Goal: Information Seeking & Learning: Learn about a topic

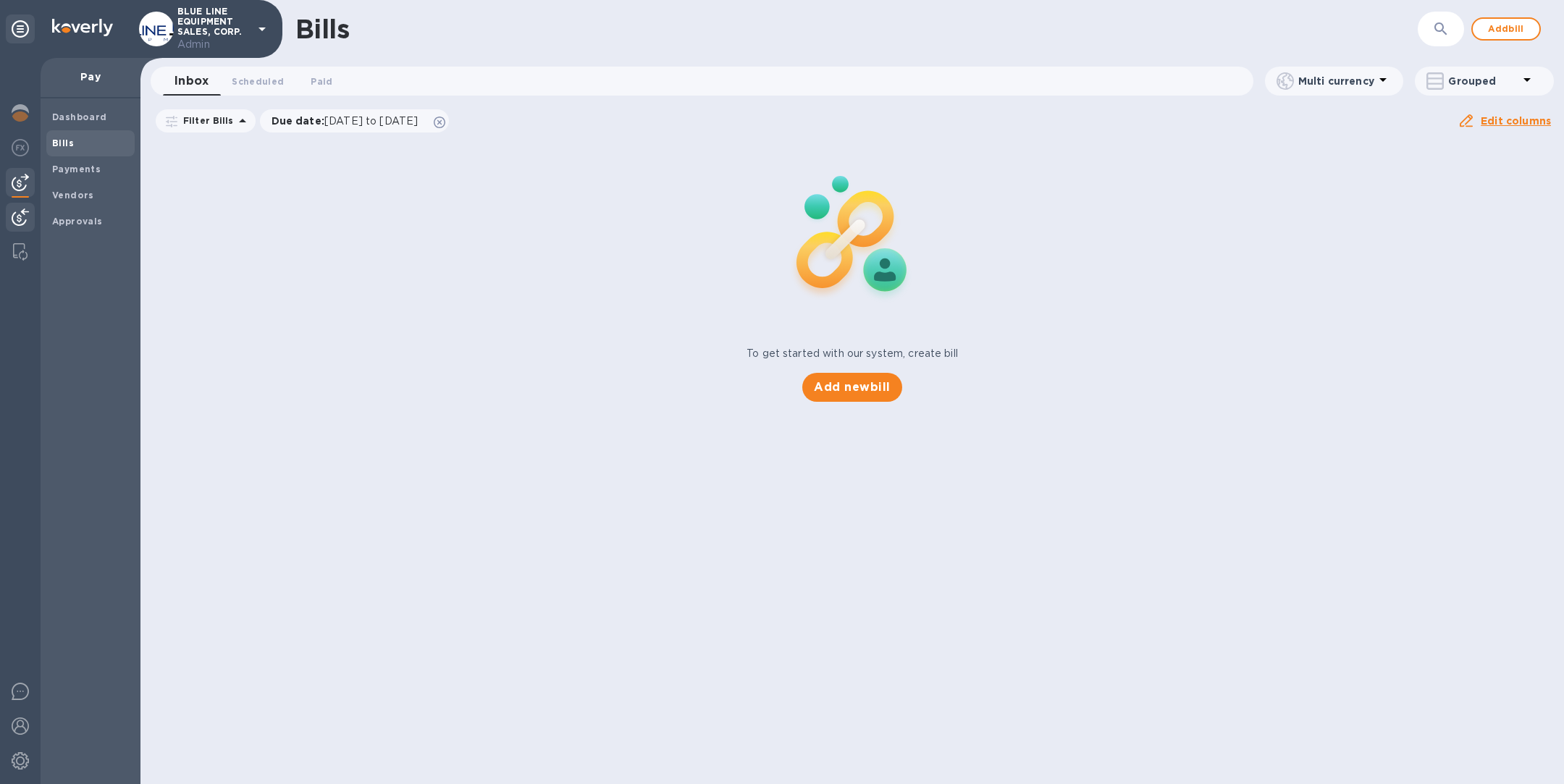
click at [26, 213] on img at bounding box center [20, 217] width 18 height 18
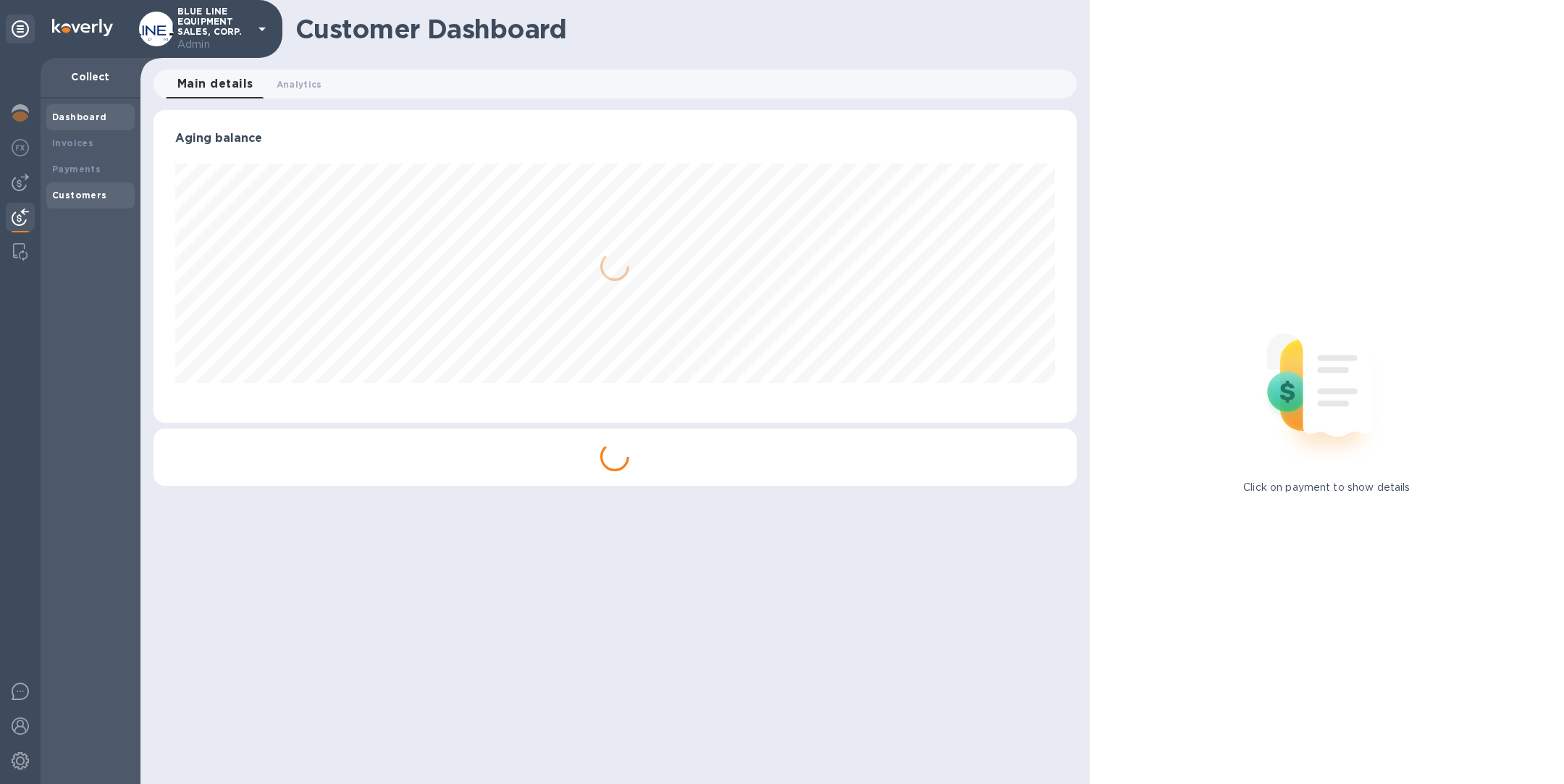
scroll to position [313, 922]
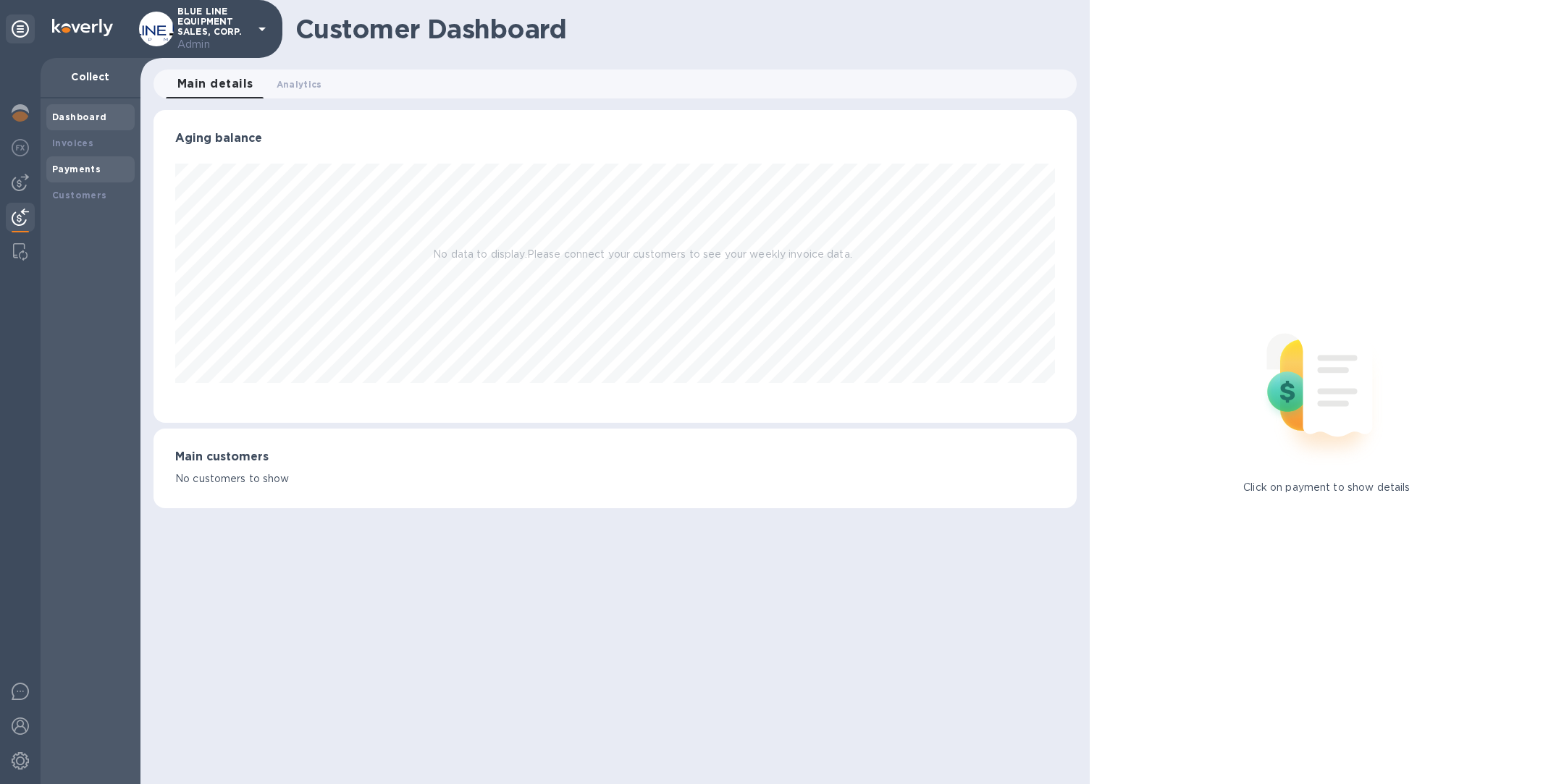
click at [77, 172] on b "Payments" at bounding box center [76, 169] width 49 height 11
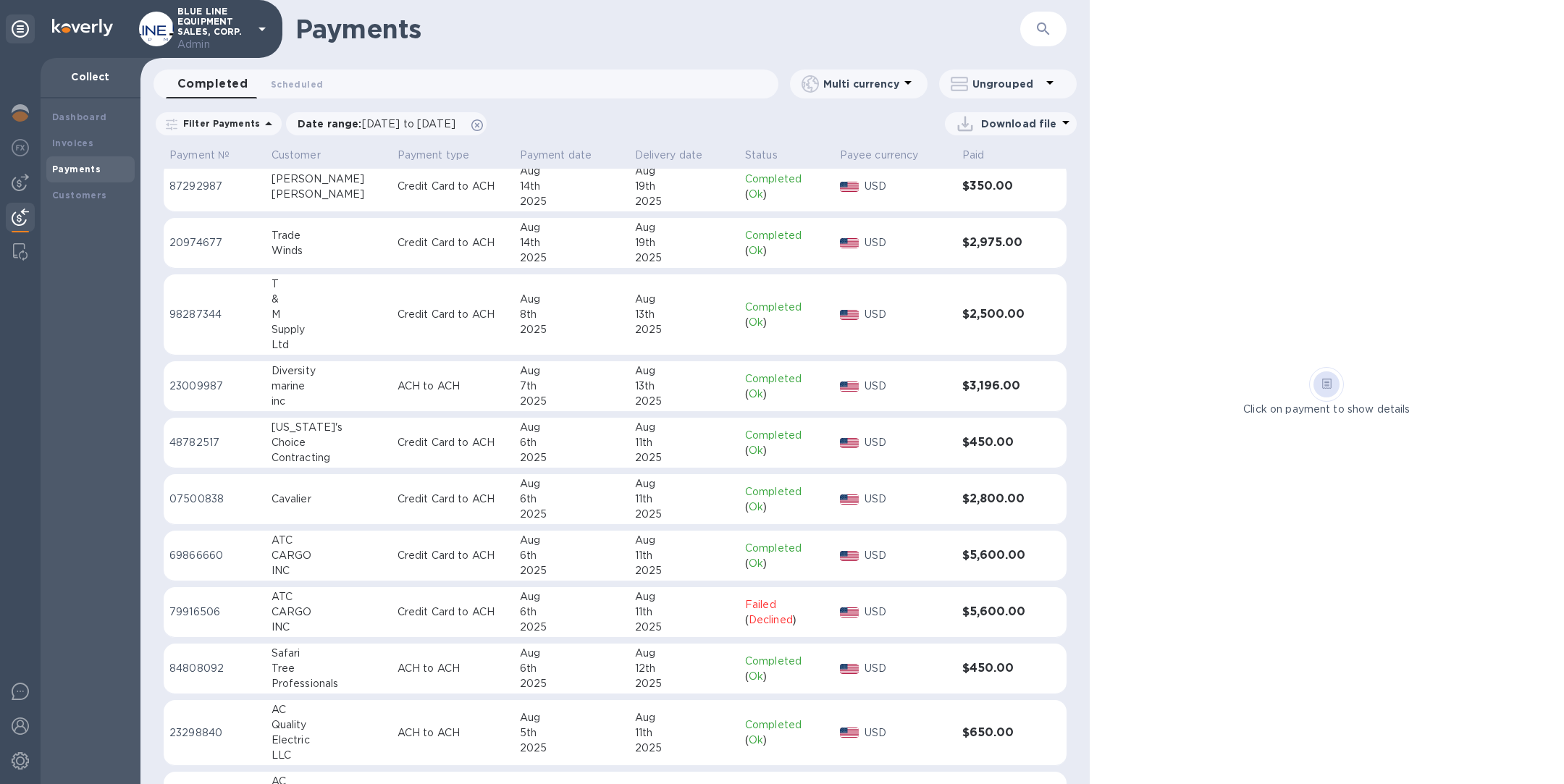
scroll to position [654, 0]
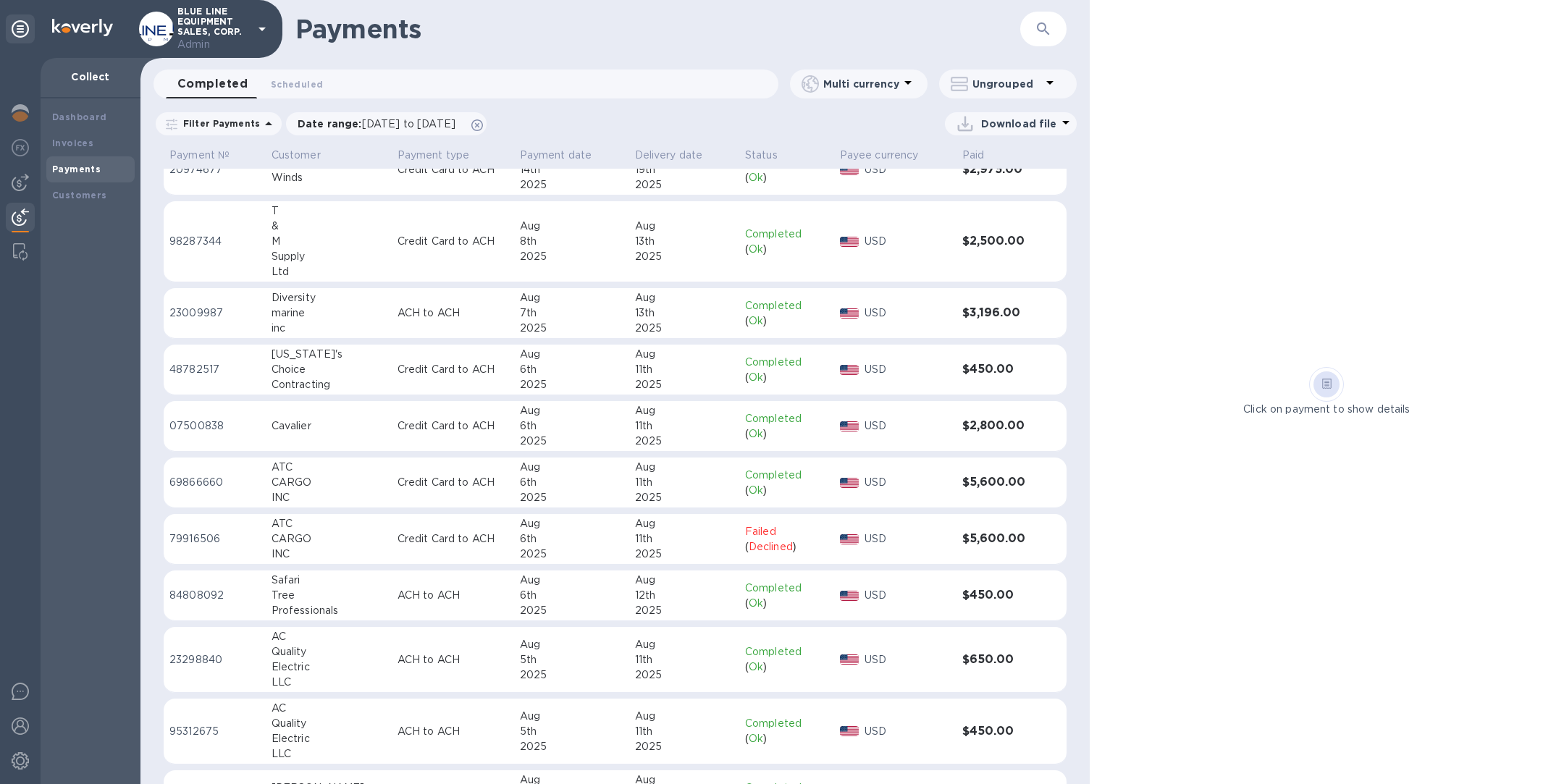
click at [1046, 38] on button "button" at bounding box center [1043, 28] width 35 height 35
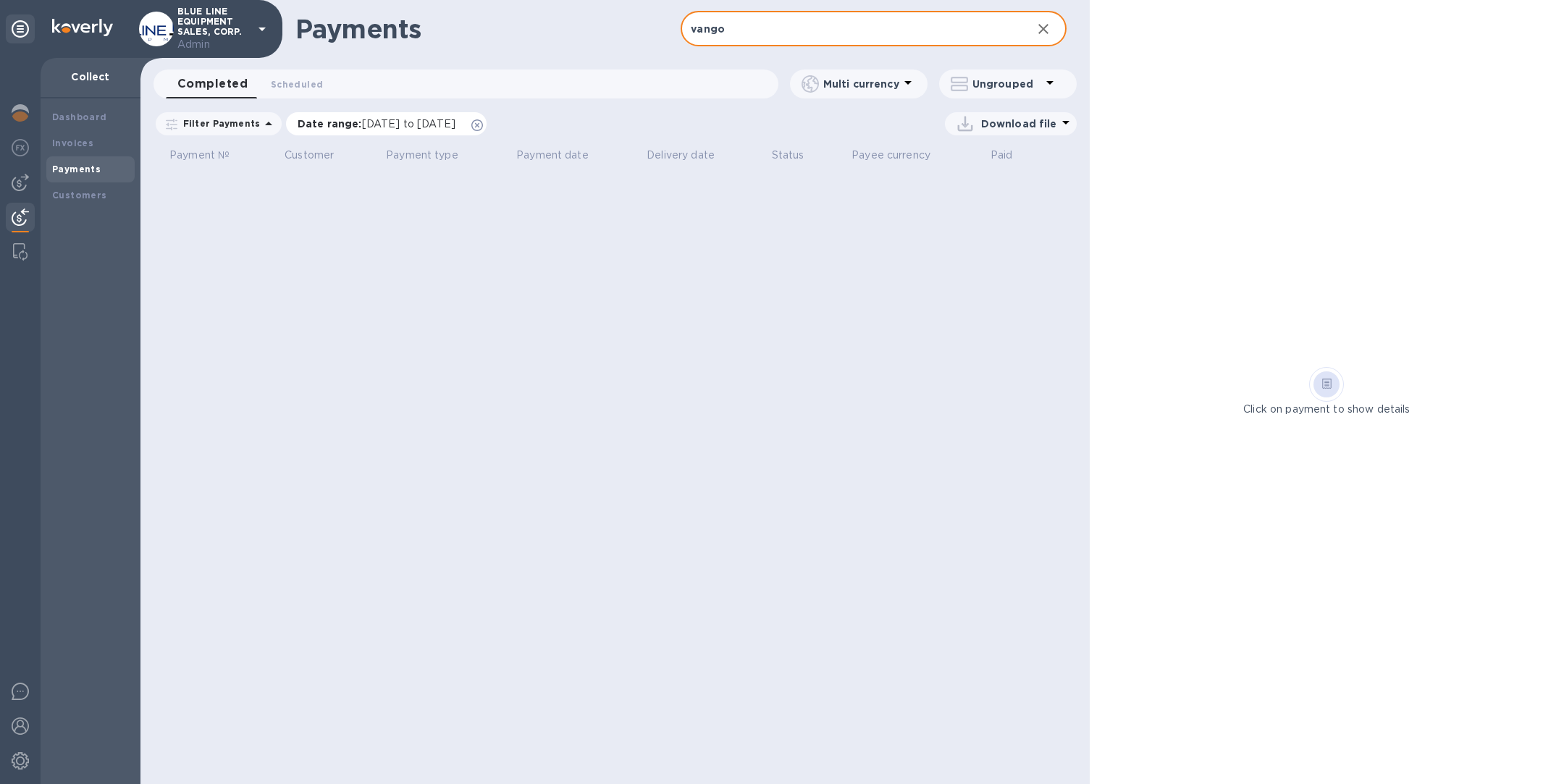
type input "vango"
click at [483, 127] on icon at bounding box center [477, 125] width 12 height 12
click at [304, 81] on span "Scheduled 0" at bounding box center [297, 84] width 52 height 15
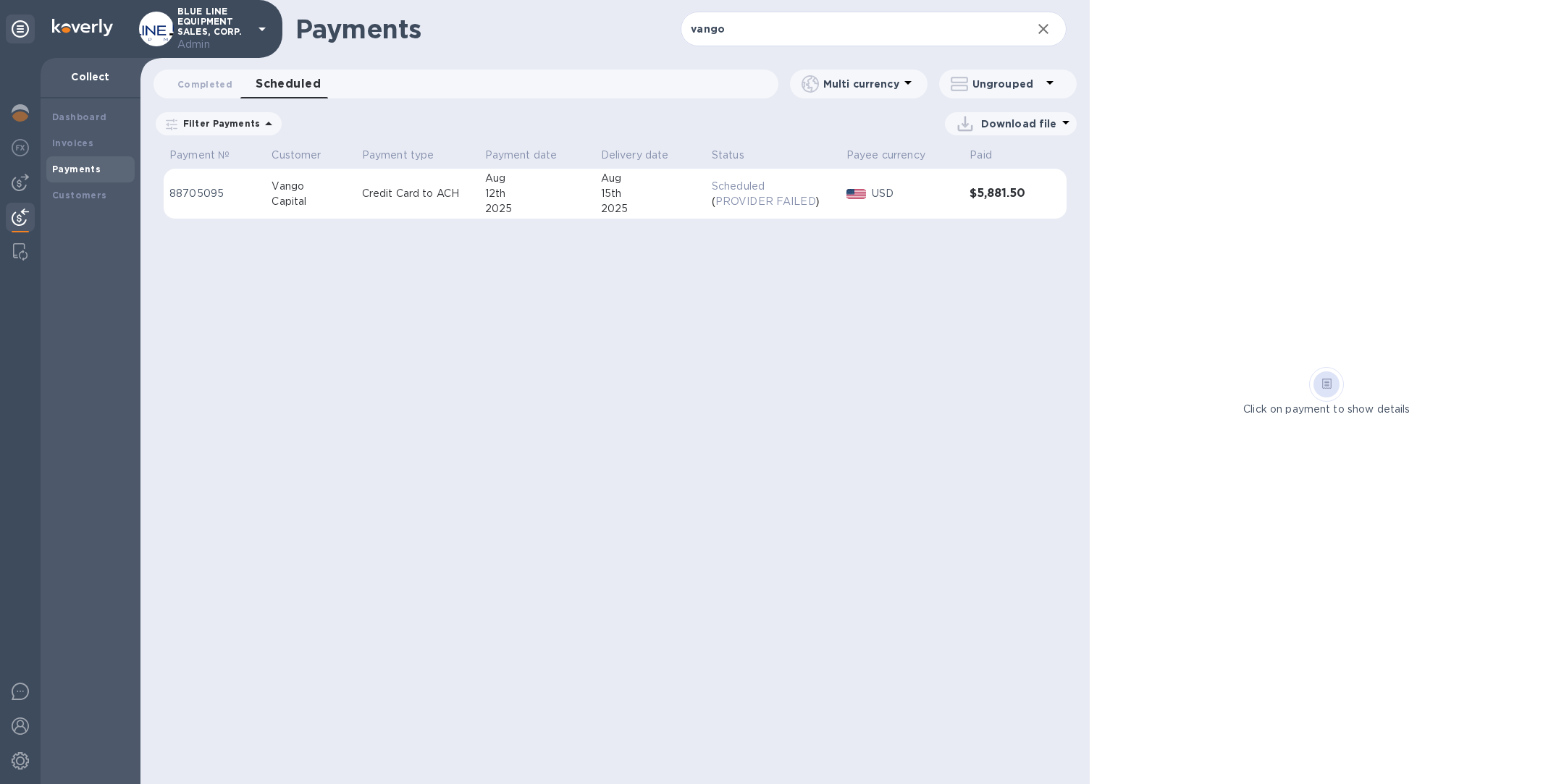
click at [312, 188] on div "Vango" at bounding box center [310, 186] width 78 height 15
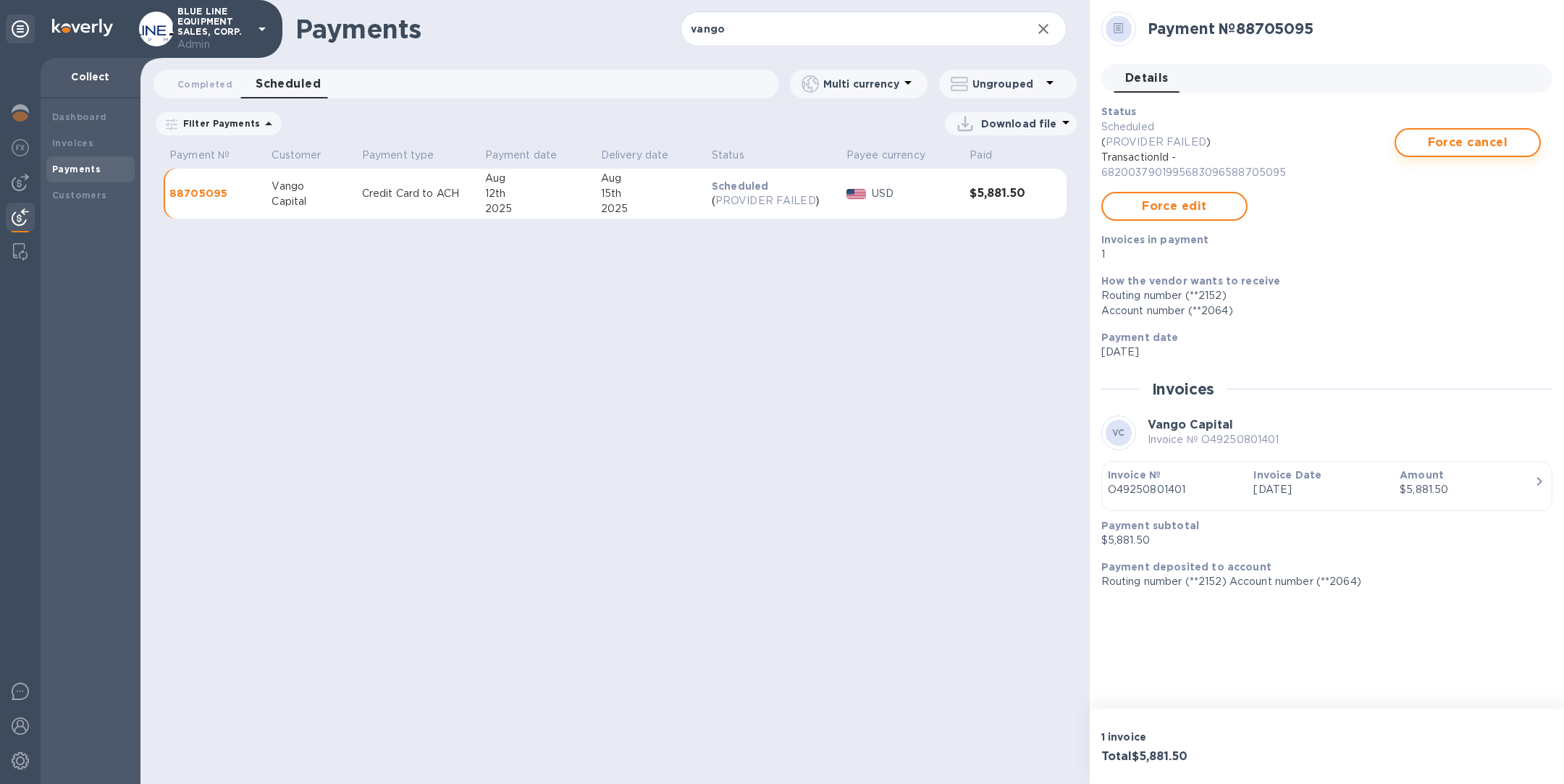
click at [1453, 148] on span "Force cancel" at bounding box center [1467, 143] width 121 height 18
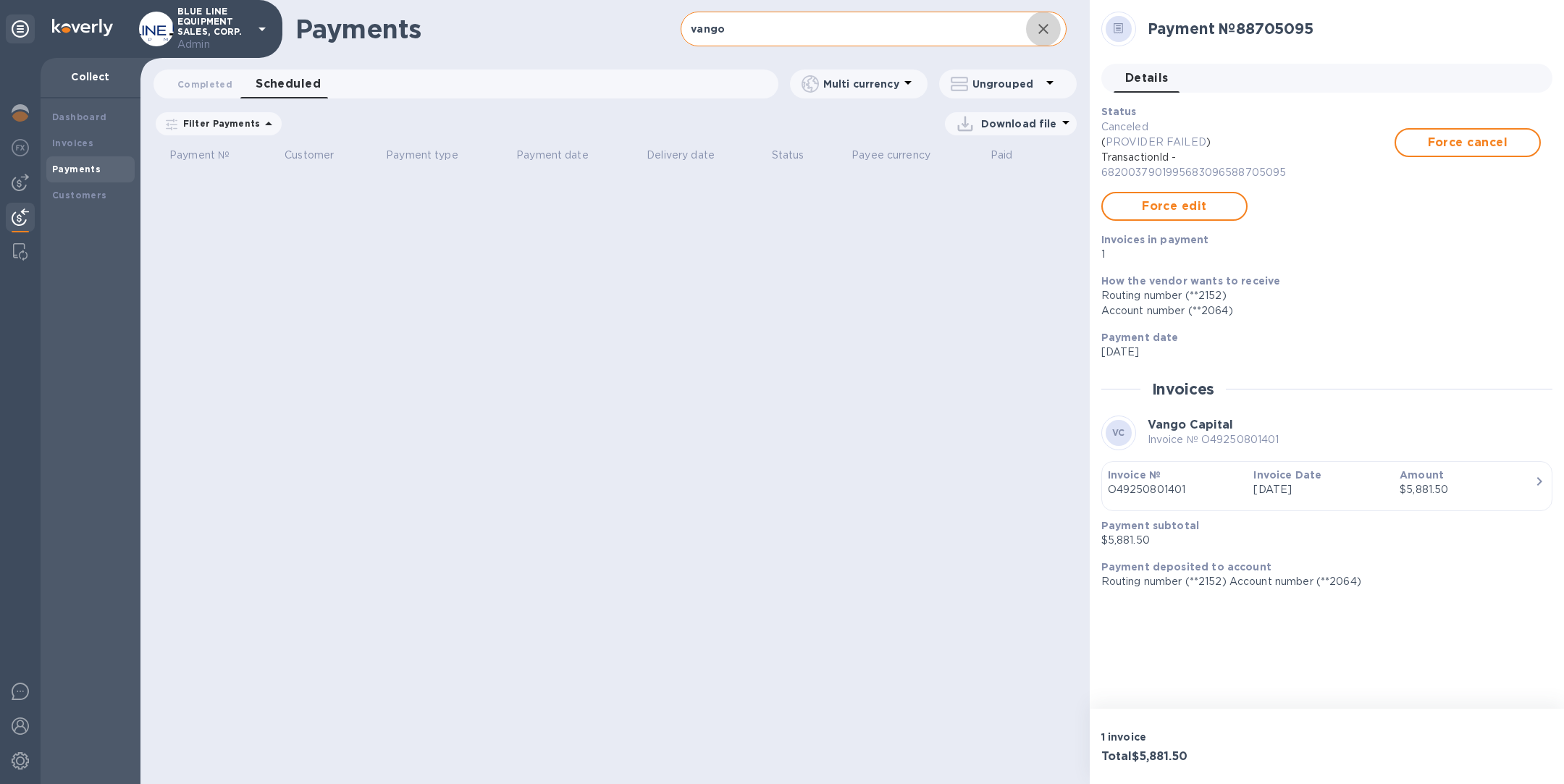
click at [1045, 19] on button "button" at bounding box center [1043, 28] width 35 height 35
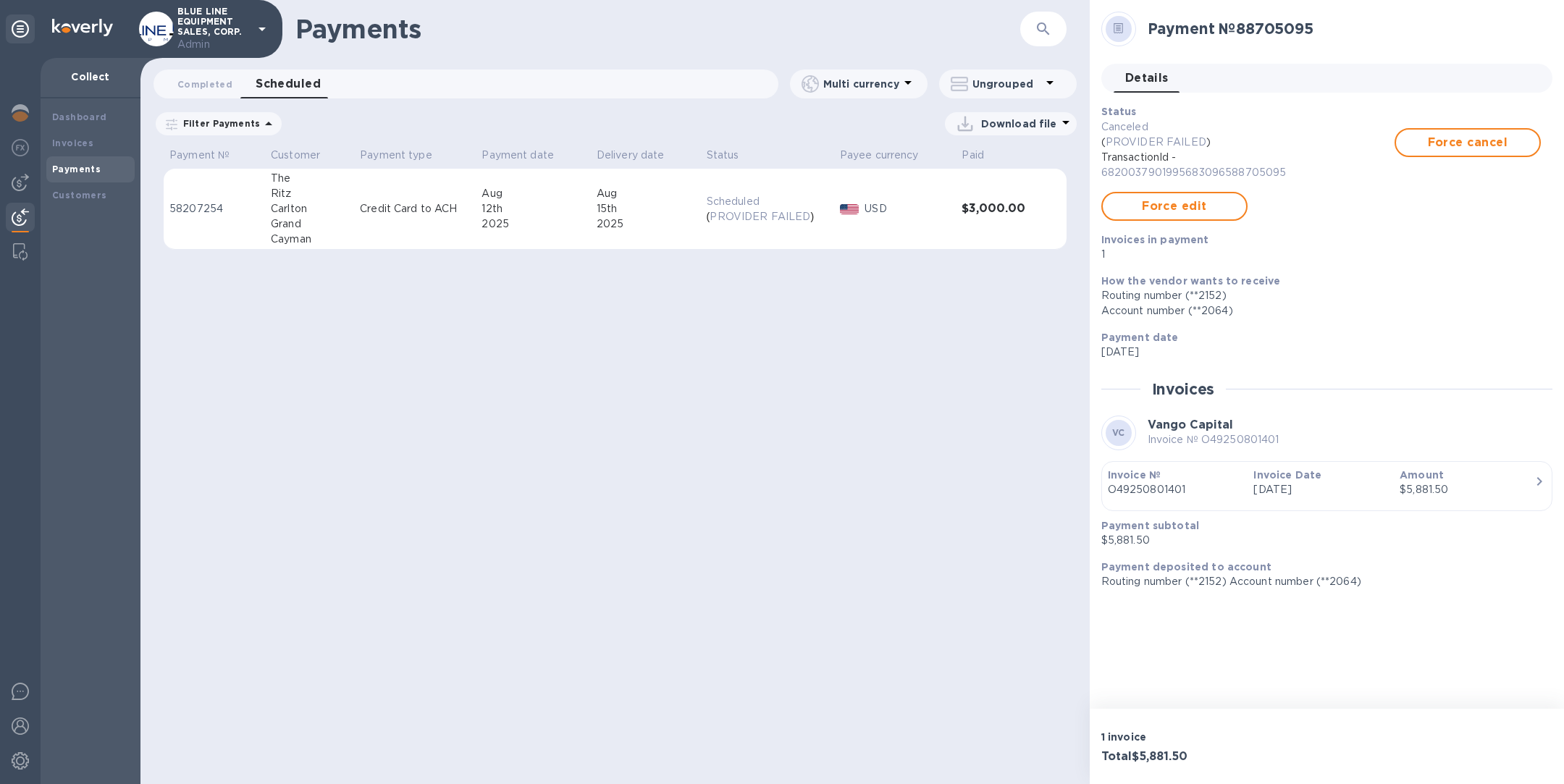
click at [432, 196] on td "Credit Card to ACH" at bounding box center [414, 208] width 121 height 81
click at [1467, 140] on span "Force cancel" at bounding box center [1467, 143] width 121 height 18
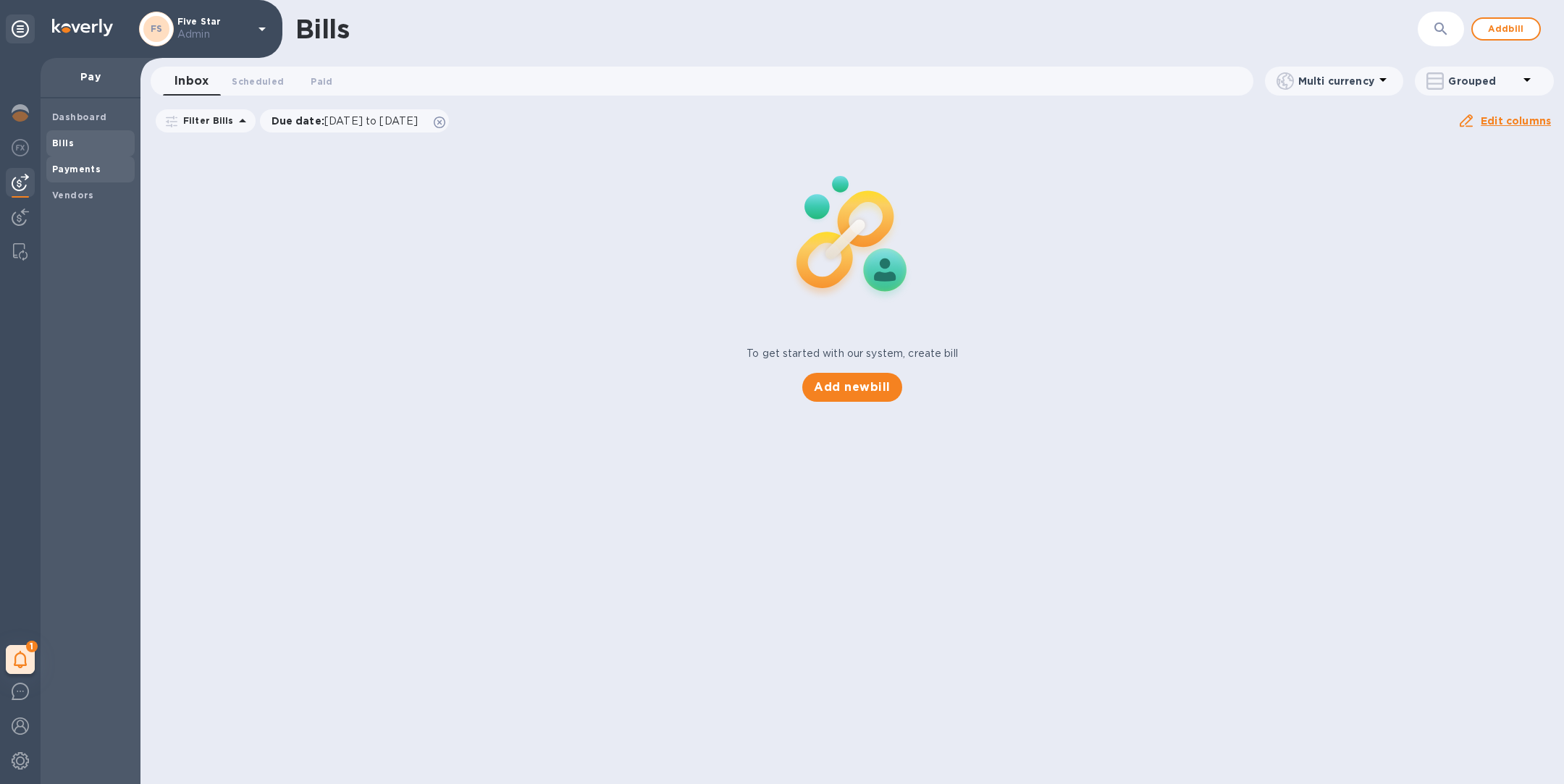
click at [84, 172] on b "Payments" at bounding box center [76, 169] width 49 height 11
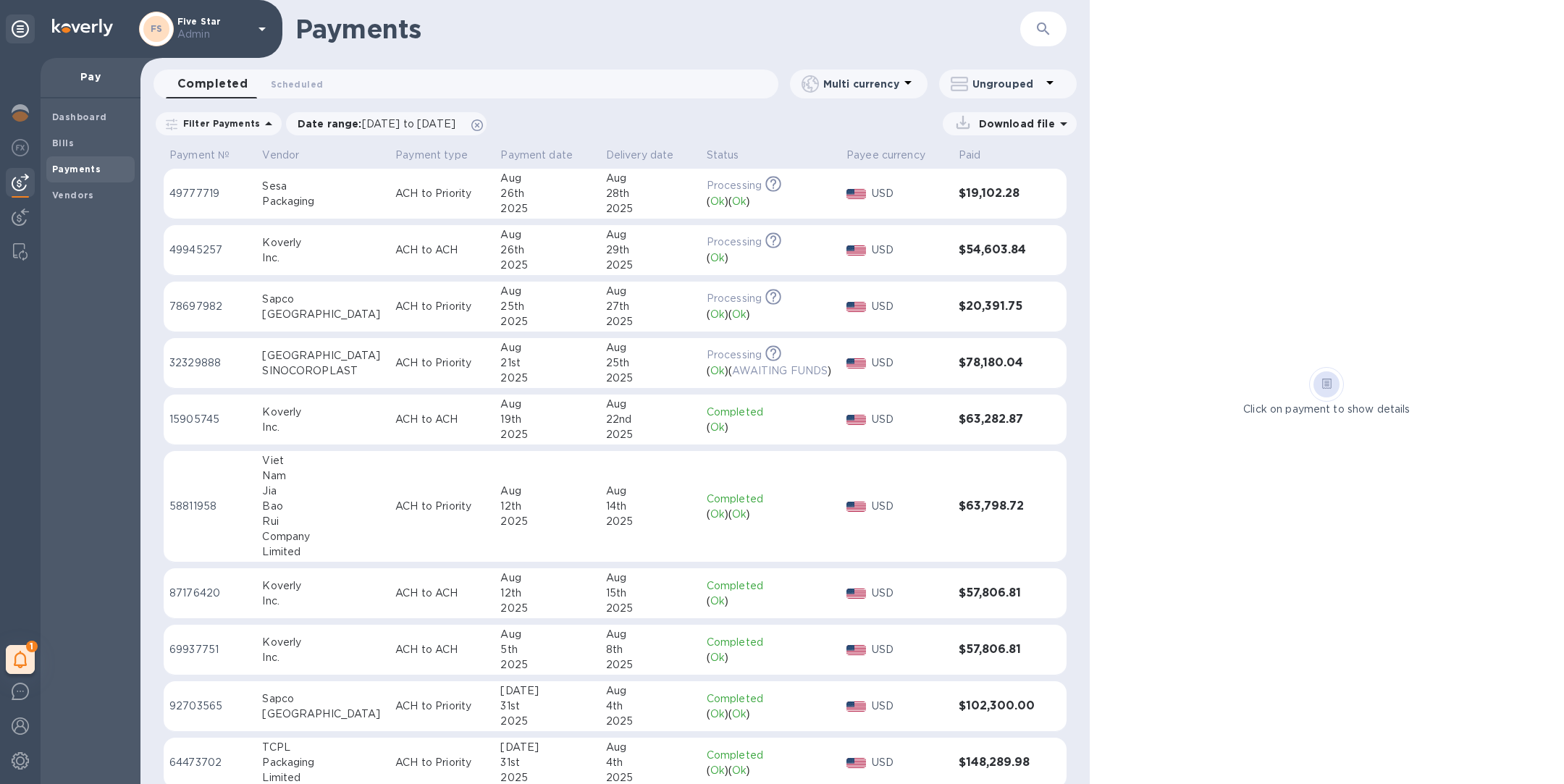
click at [307, 368] on div "SINOCOROPLAST" at bounding box center [323, 370] width 121 height 15
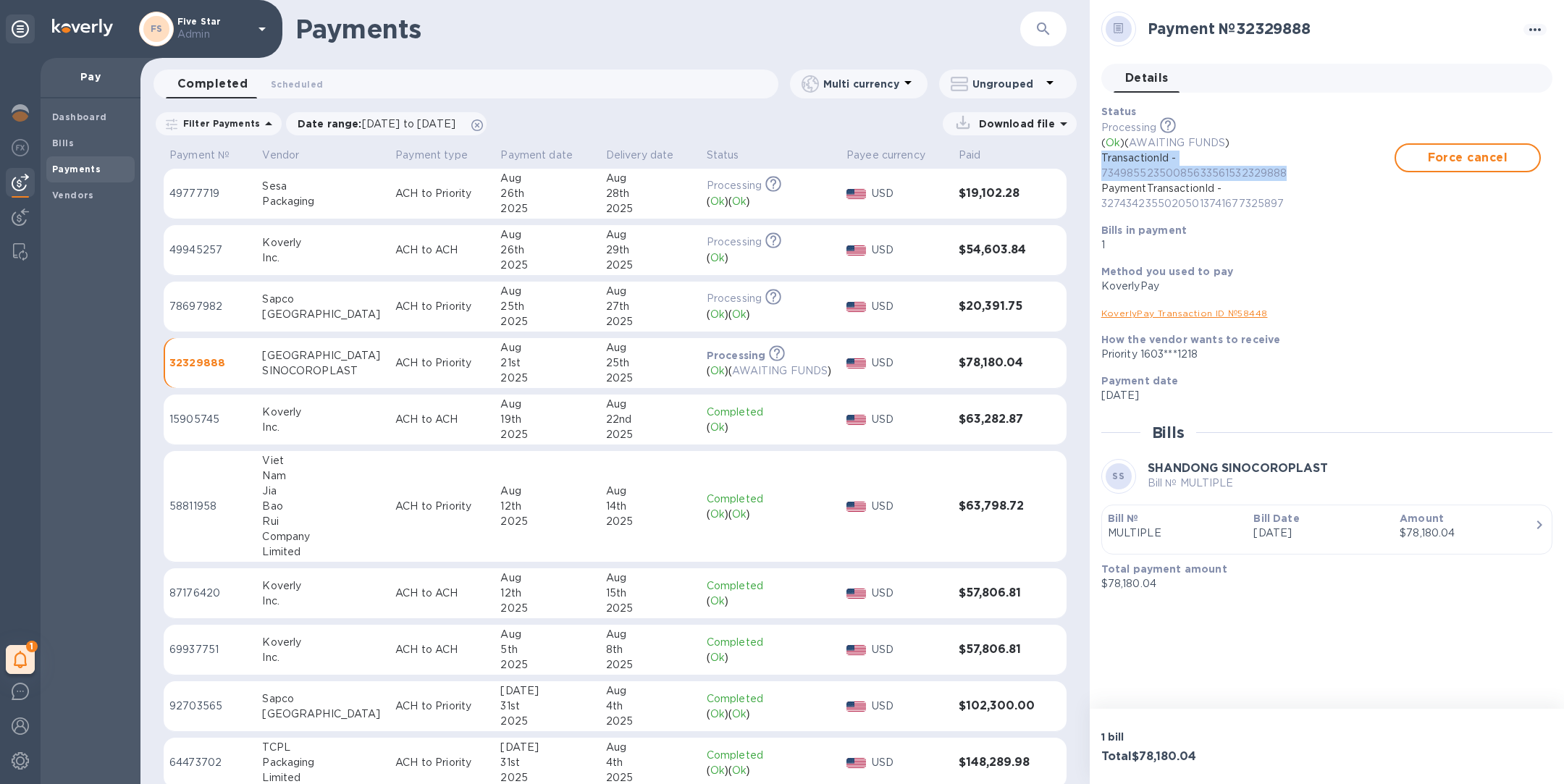
drag, startPoint x: 1275, startPoint y: 172, endPoint x: 1092, endPoint y: 159, distance: 183.5
click at [1092, 159] on div "Payment № 32329888 Details 0 Status Processing This payment is under compliance…" at bounding box center [1327, 354] width 474 height 709
copy p "TransactionId - 73498552350085633561532329888"
click at [399, 301] on p "ACH to Priority" at bounding box center [441, 306] width 93 height 15
click at [395, 254] on p "ACH to ACH" at bounding box center [441, 250] width 93 height 15
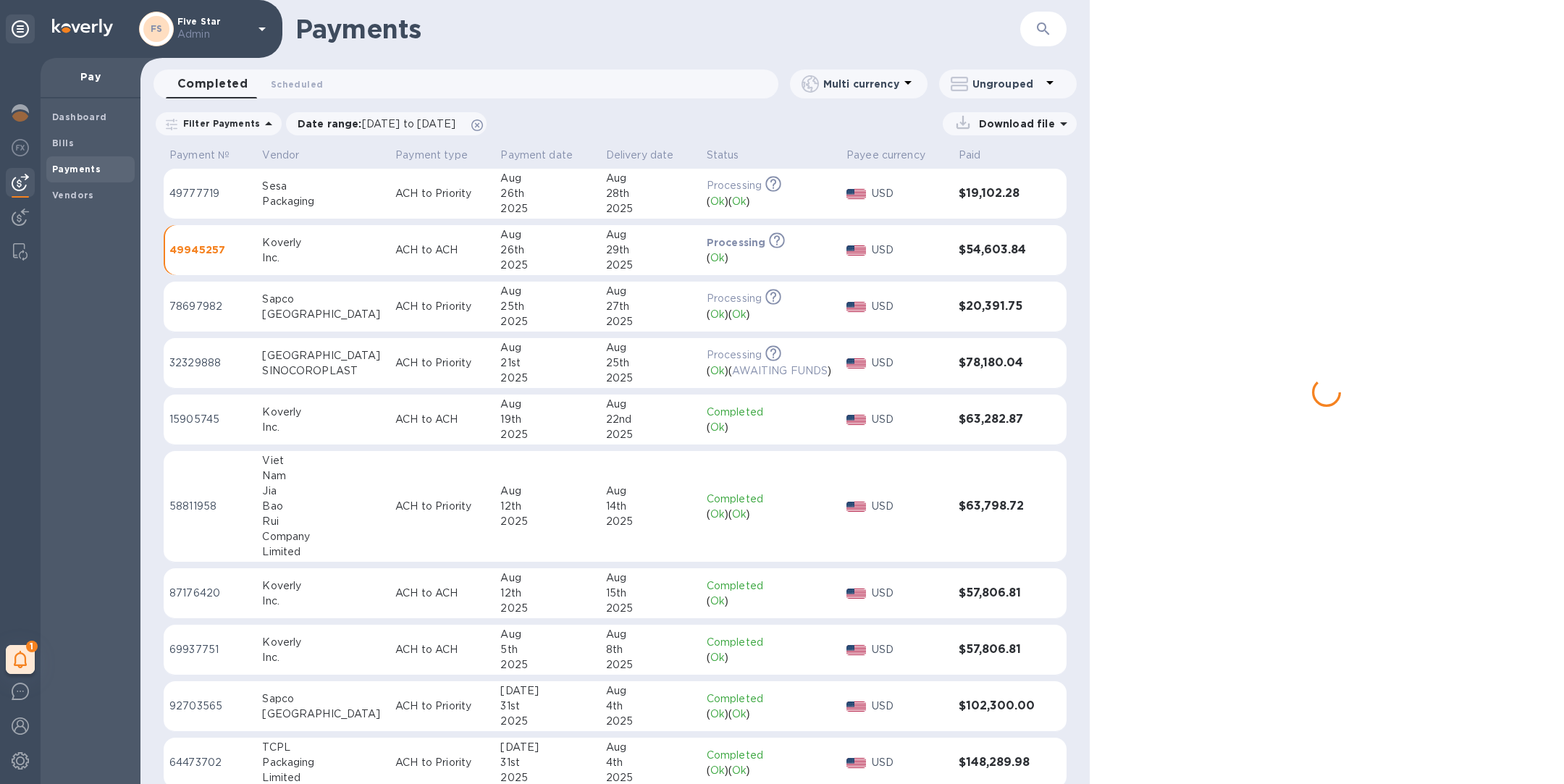
click at [395, 192] on p "ACH to Priority" at bounding box center [441, 193] width 93 height 15
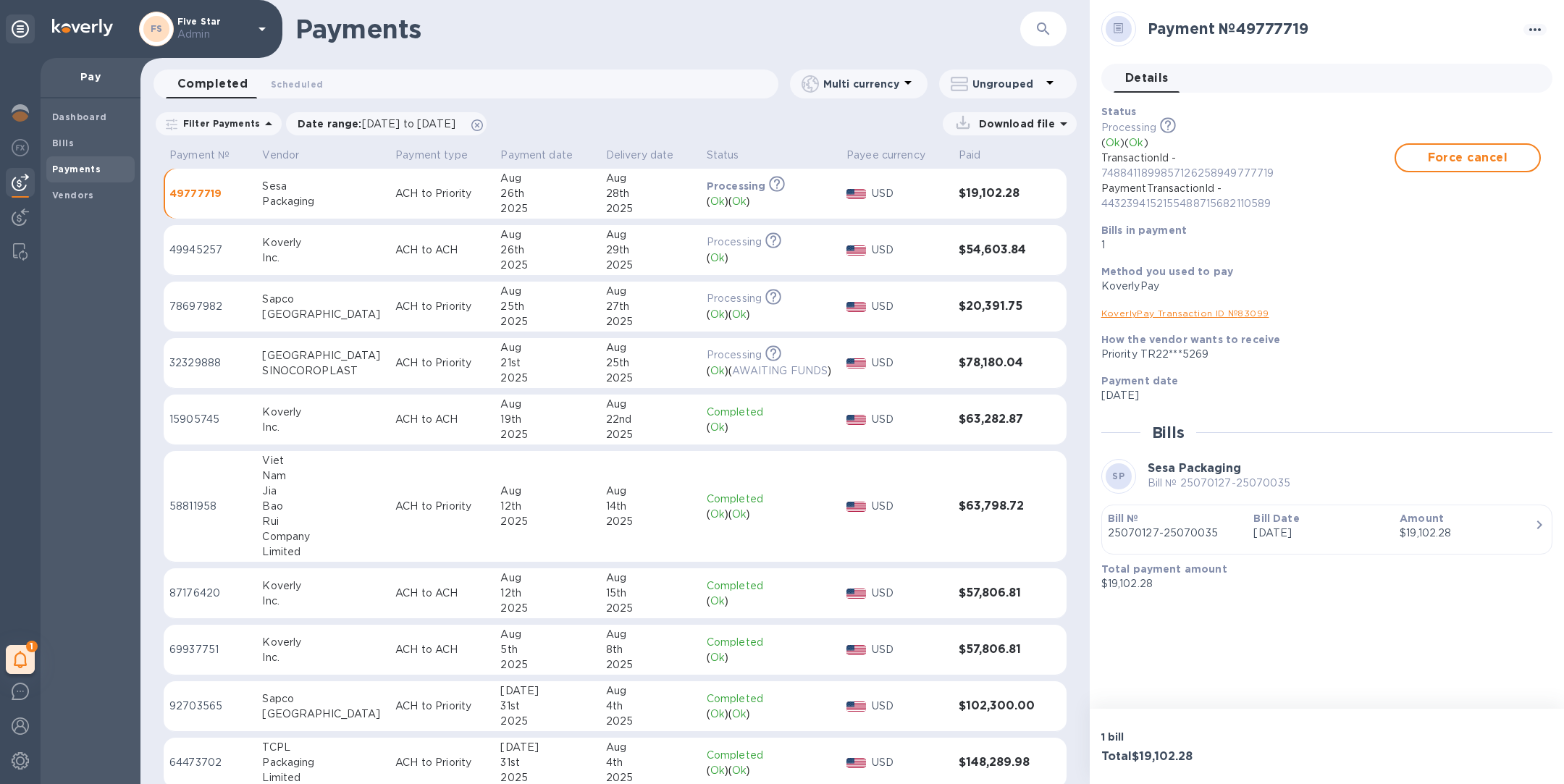
click at [354, 374] on div "SINOCOROPLAST" at bounding box center [323, 370] width 121 height 15
click at [26, 113] on img at bounding box center [20, 113] width 18 height 18
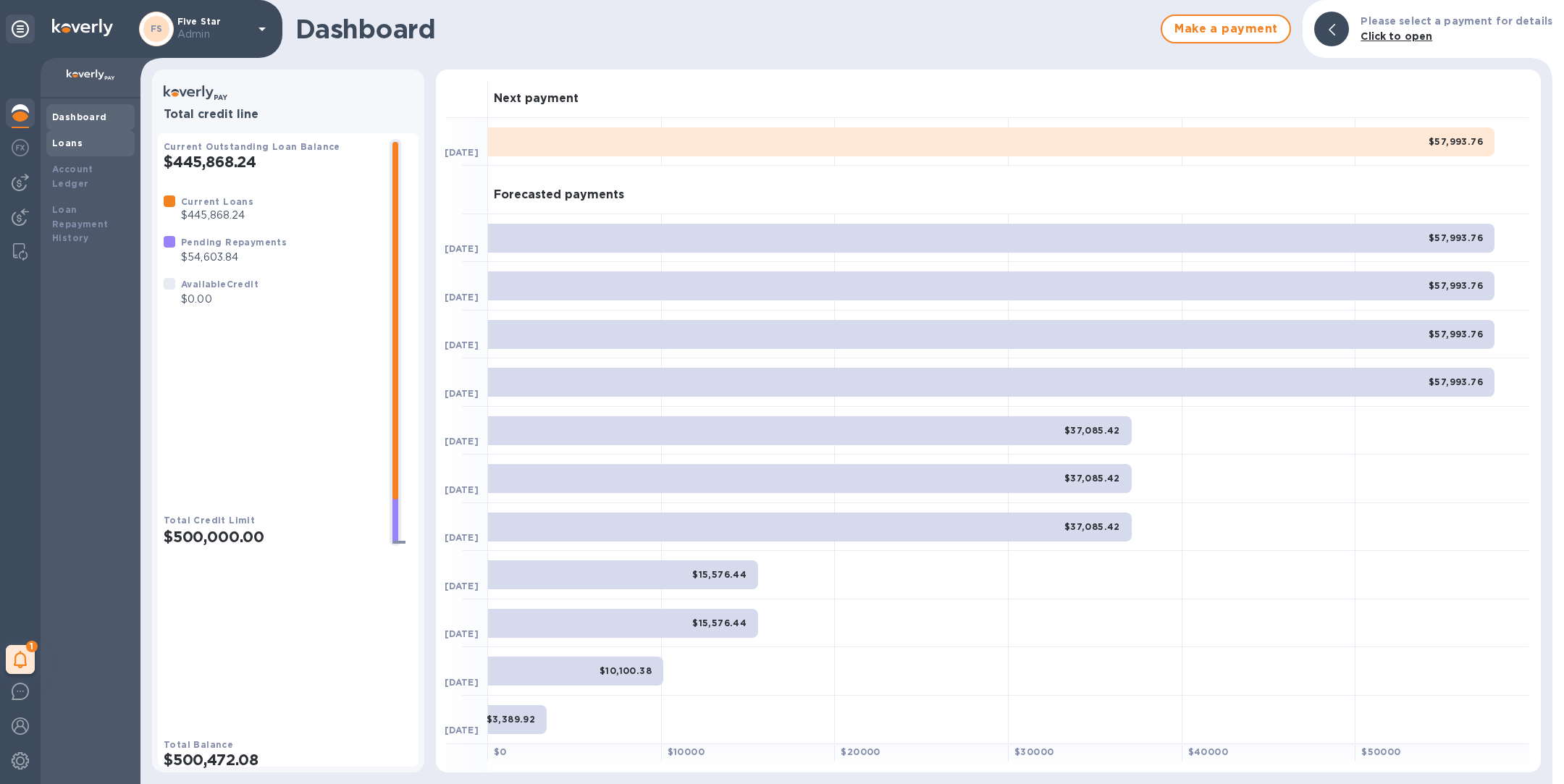
click at [86, 147] on div "Loans" at bounding box center [90, 144] width 77 height 14
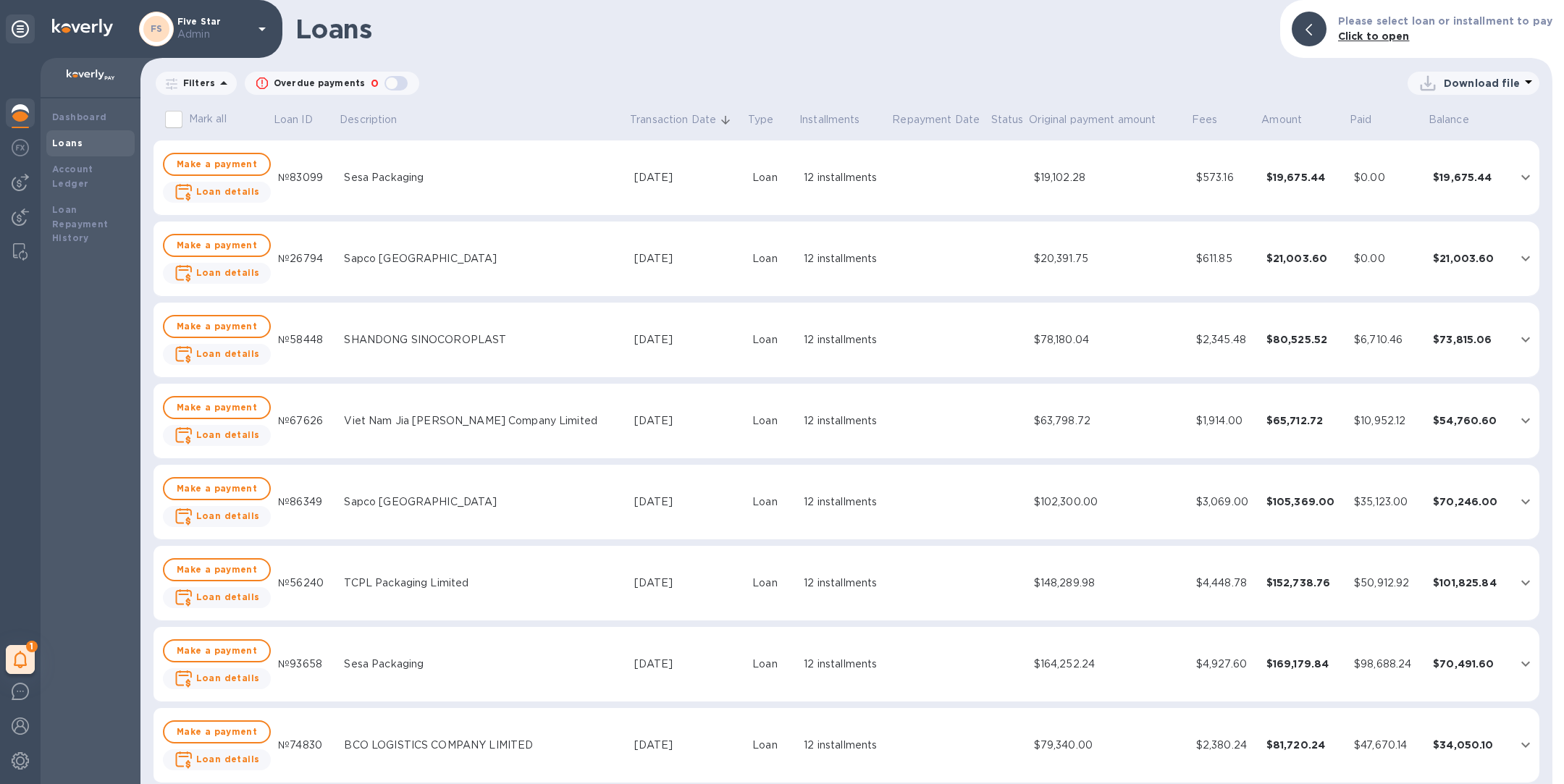
click at [449, 323] on td "SHANDONG SINOCOROPLAST" at bounding box center [484, 339] width 291 height 75
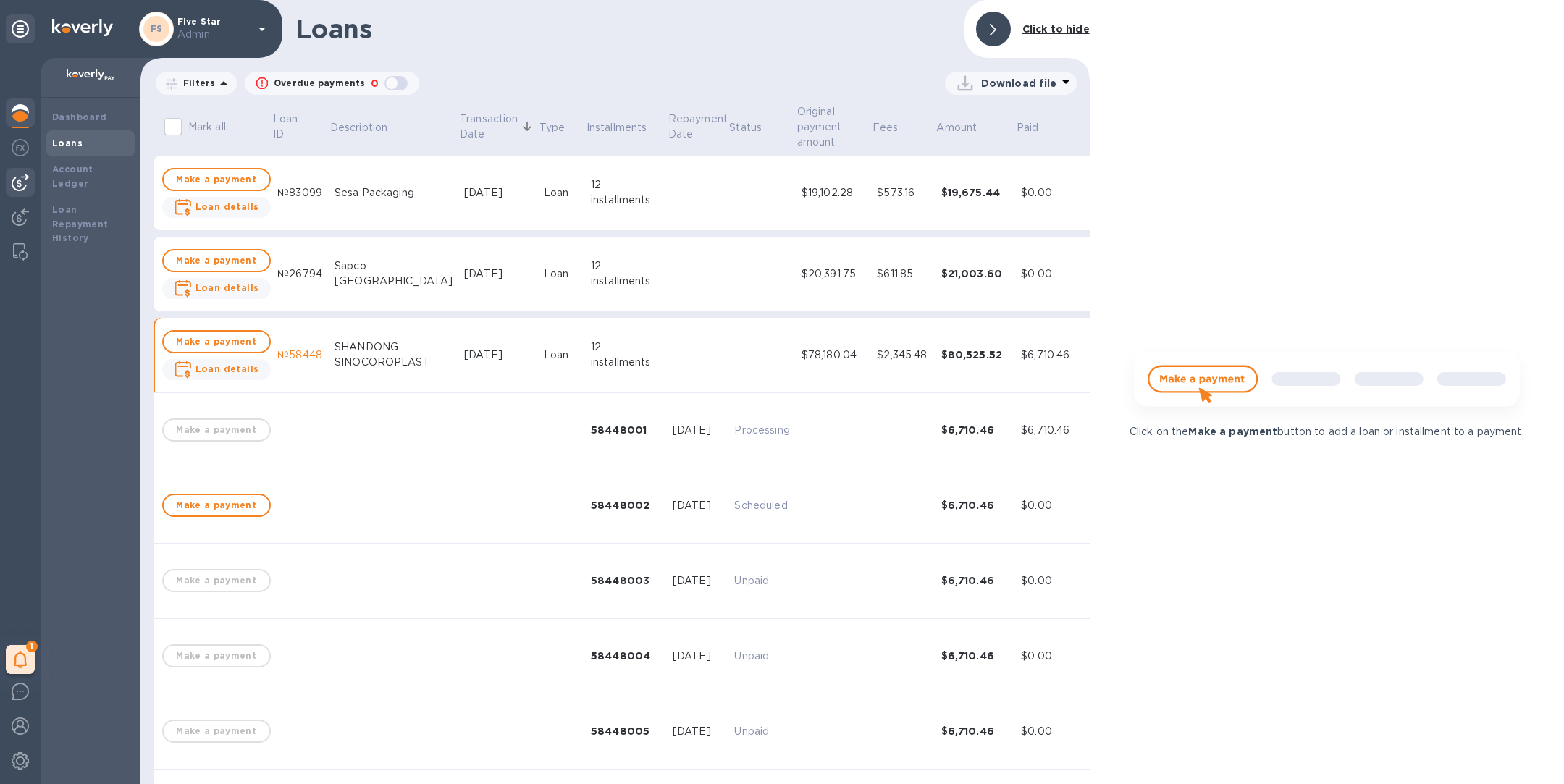
click at [15, 176] on img at bounding box center [20, 182] width 18 height 18
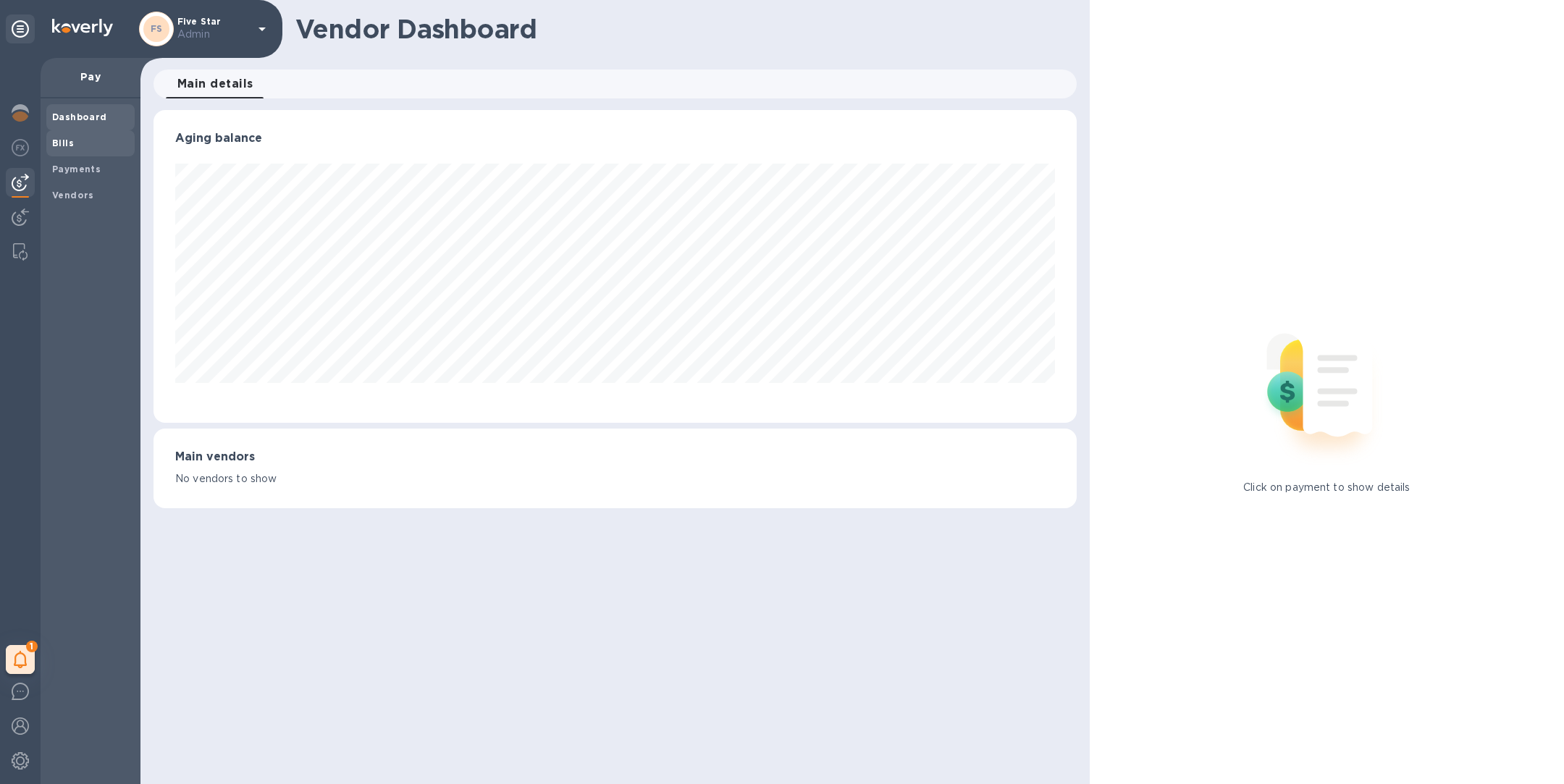
scroll to position [313, 922]
click at [81, 161] on div "Payments" at bounding box center [90, 168] width 89 height 26
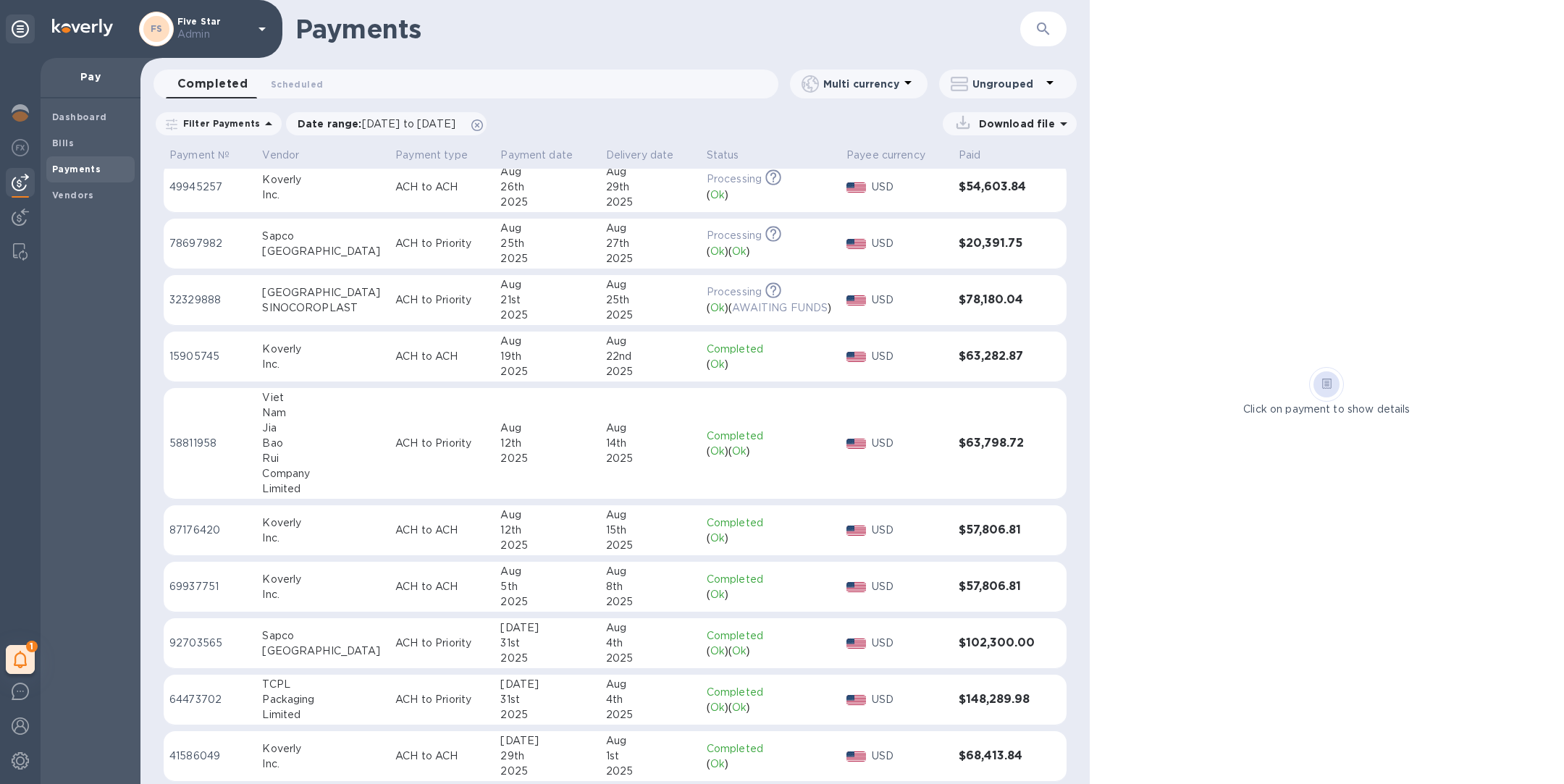
scroll to position [74, 0]
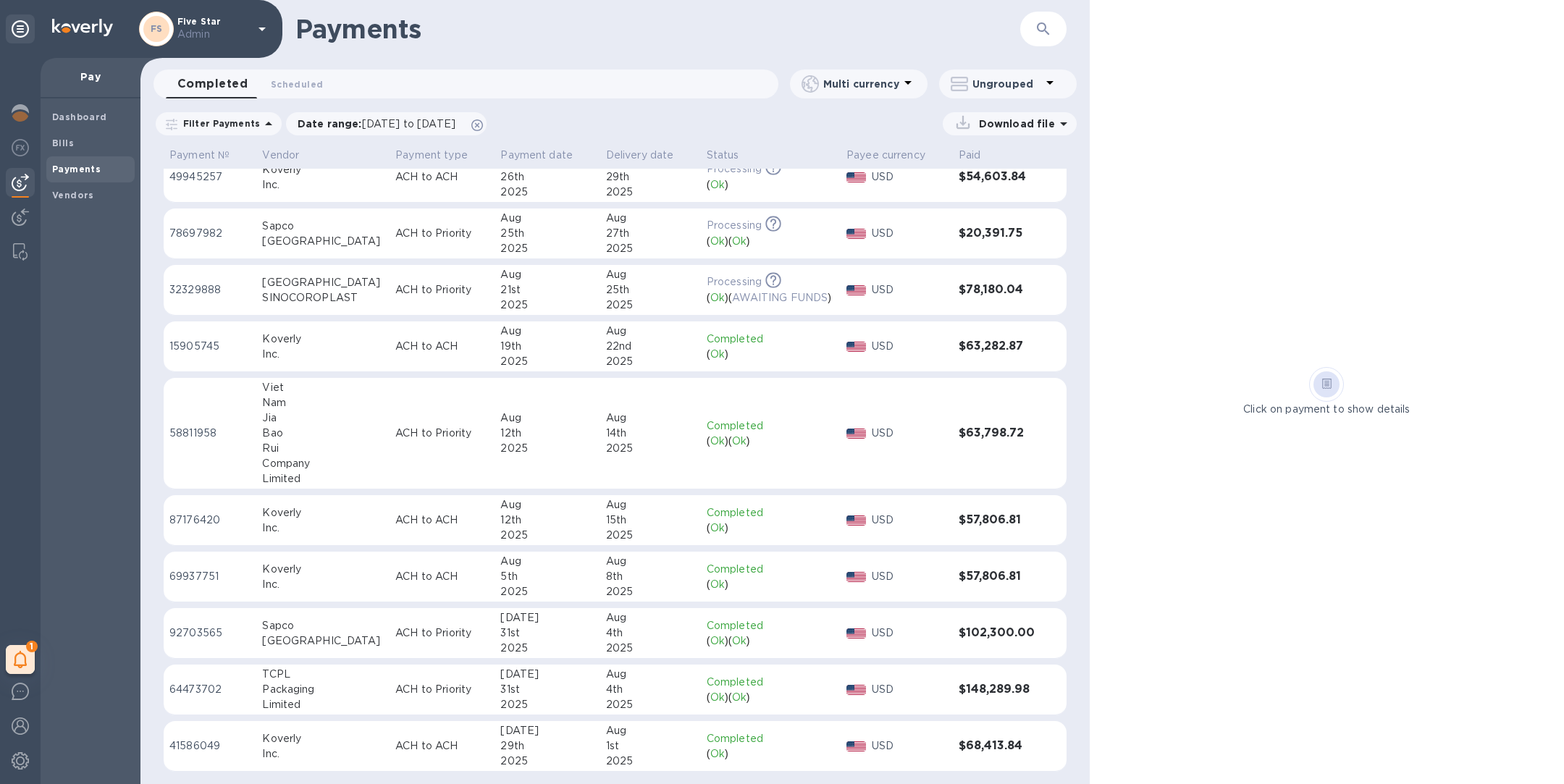
click at [358, 640] on div "[GEOGRAPHIC_DATA]" at bounding box center [323, 640] width 121 height 15
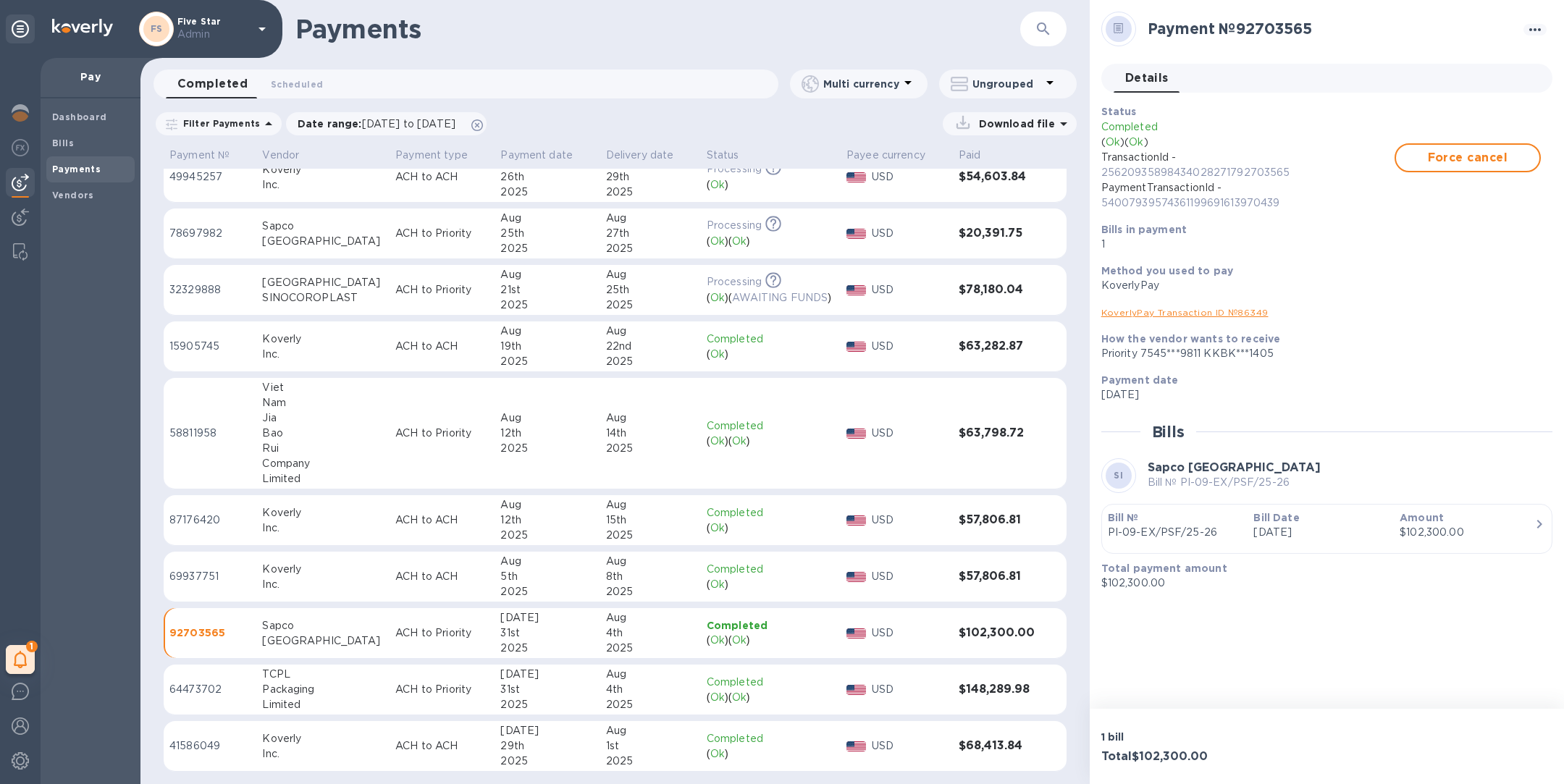
click at [395, 684] on p "ACH to Priority" at bounding box center [441, 689] width 93 height 15
click at [483, 120] on icon at bounding box center [477, 125] width 12 height 12
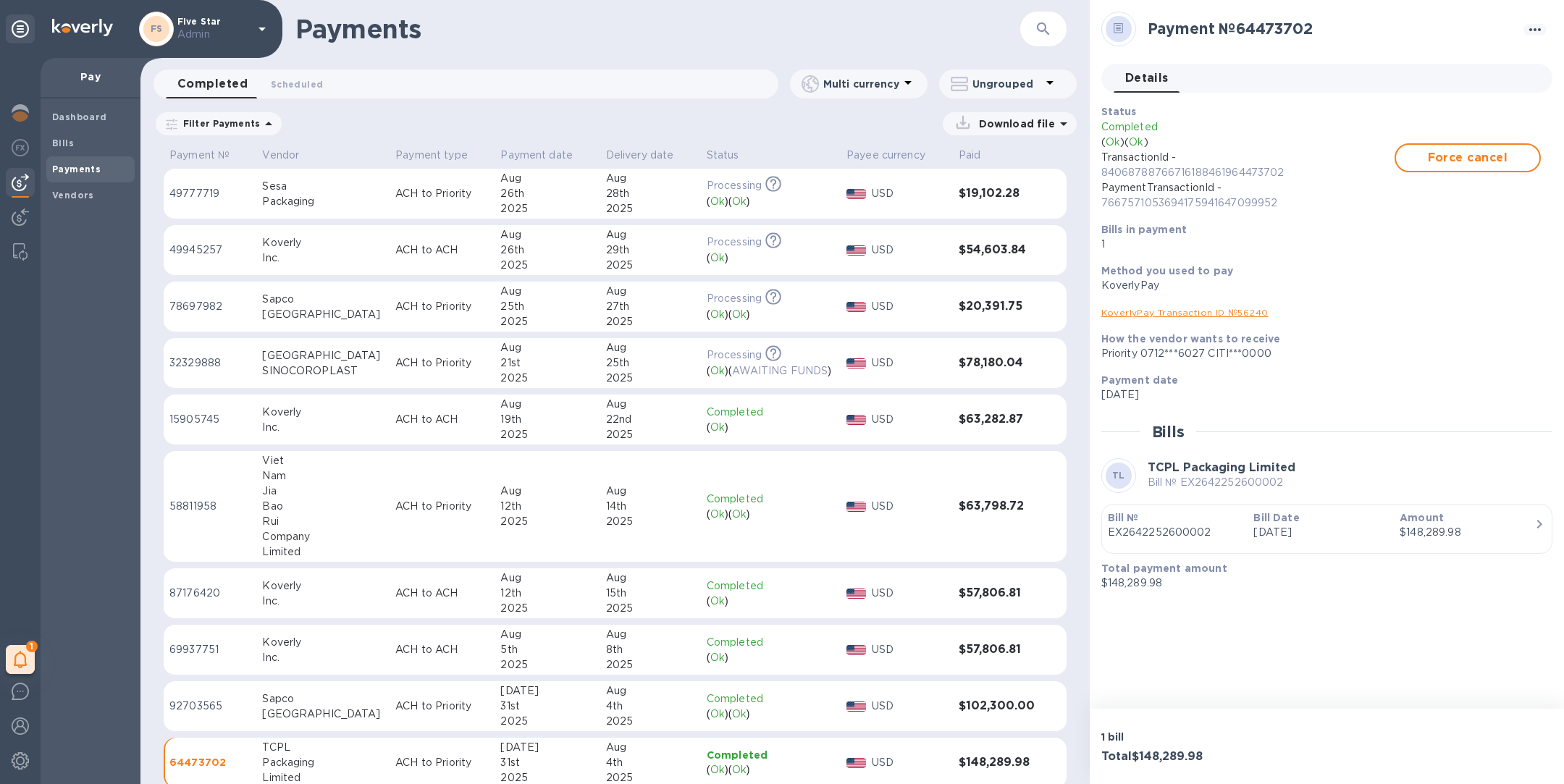
click at [423, 352] on td "ACH to Priority" at bounding box center [442, 363] width 105 height 50
click at [66, 200] on span "Vendors" at bounding box center [73, 195] width 42 height 14
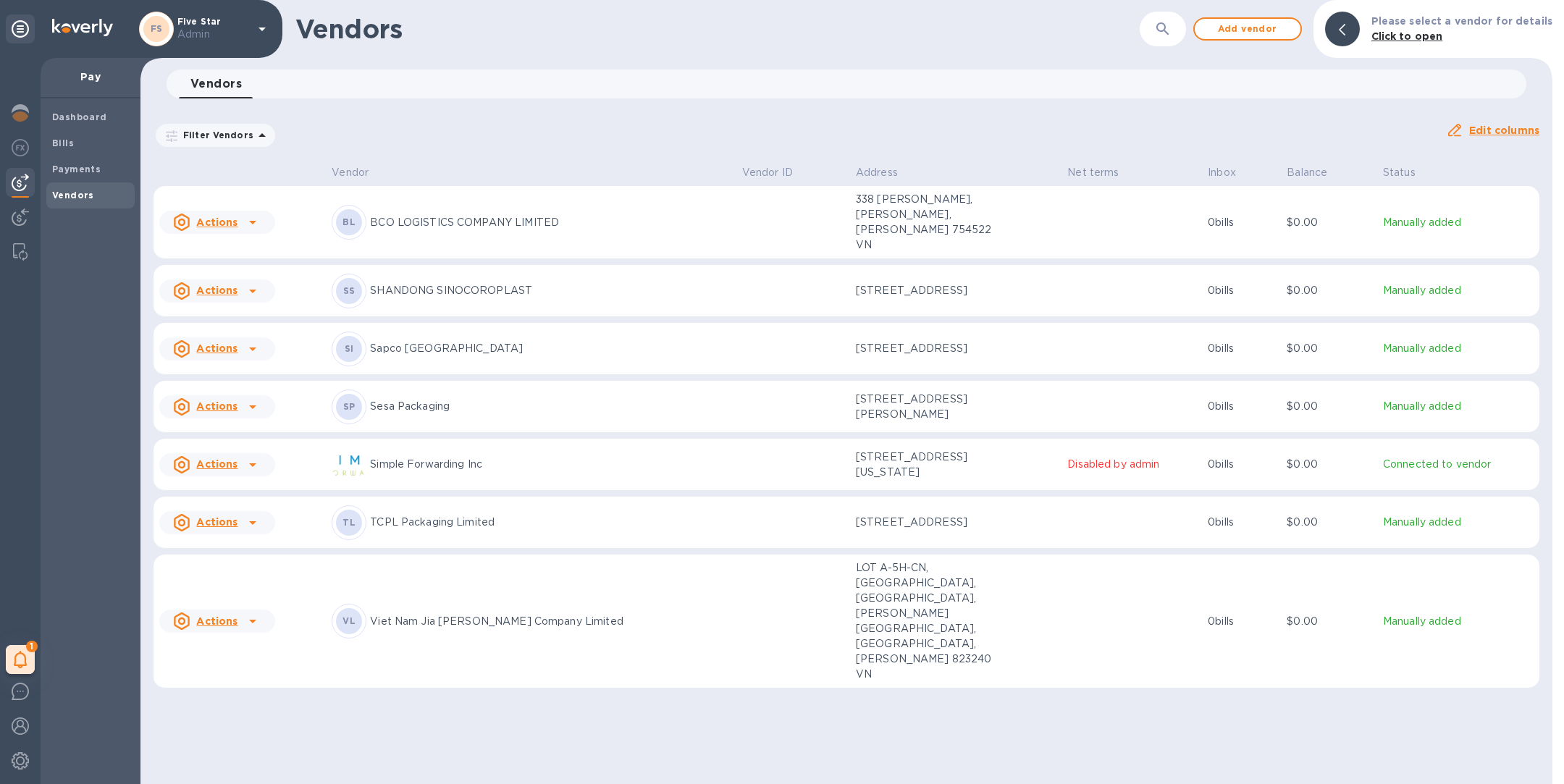
click at [474, 283] on p "SHANDONG SINOCOROPLAST" at bounding box center [549, 290] width 361 height 15
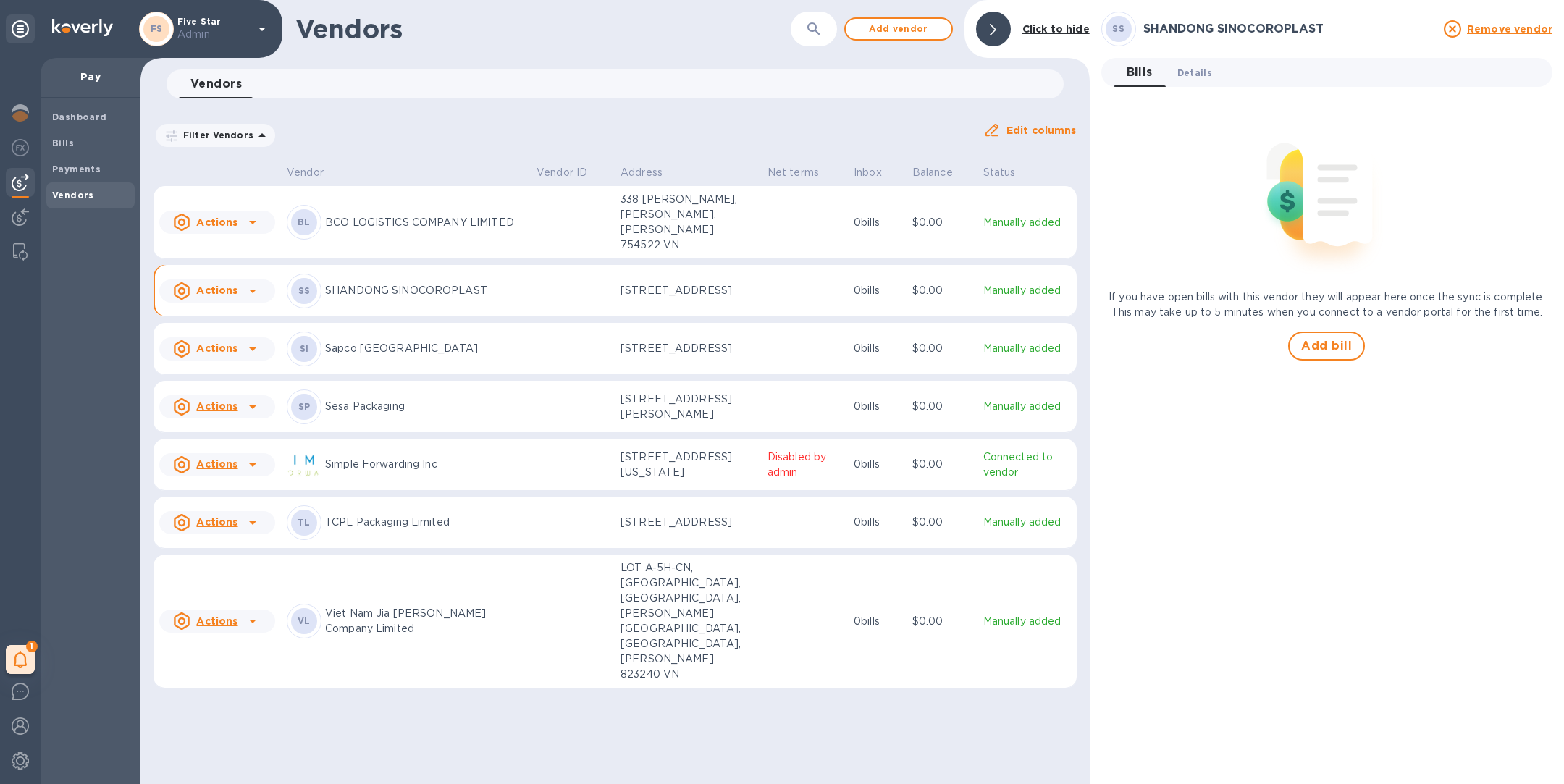
click at [1208, 70] on span "Details 0" at bounding box center [1194, 73] width 35 height 15
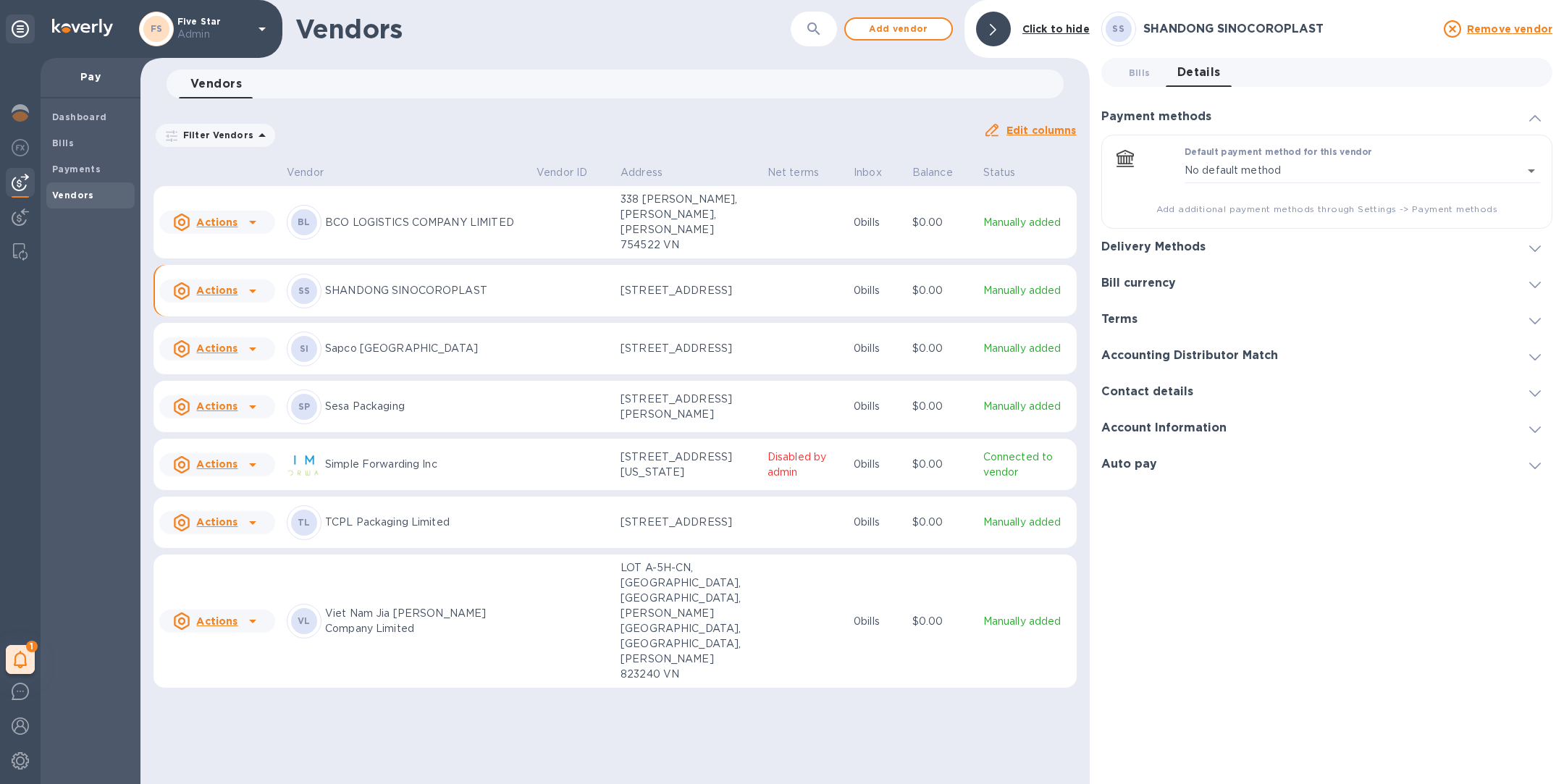
click at [1208, 247] on div "Delivery Methods" at bounding box center [1159, 247] width 116 height 14
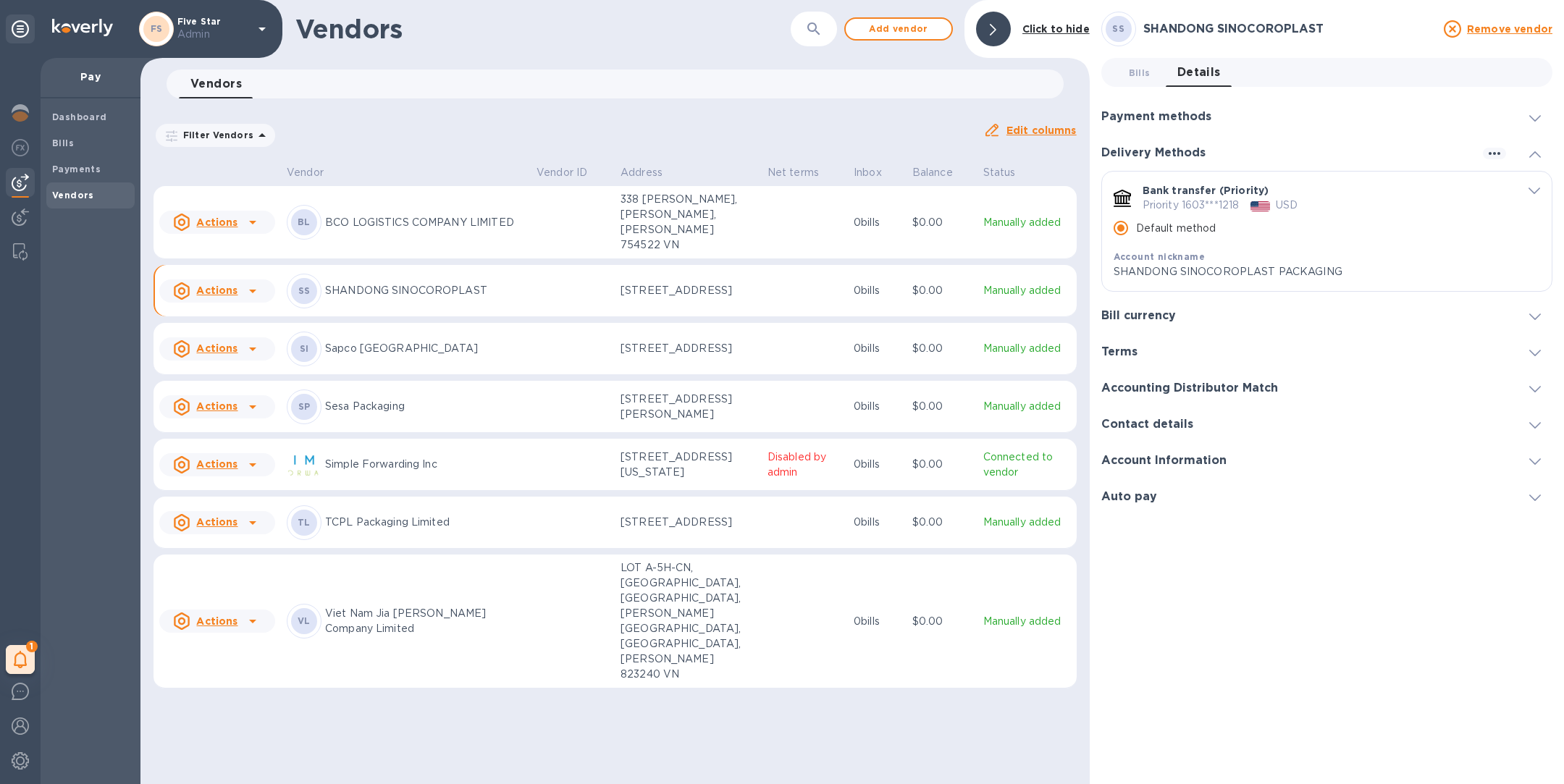
click at [1531, 188] on icon "default-method" at bounding box center [1534, 190] width 12 height 6
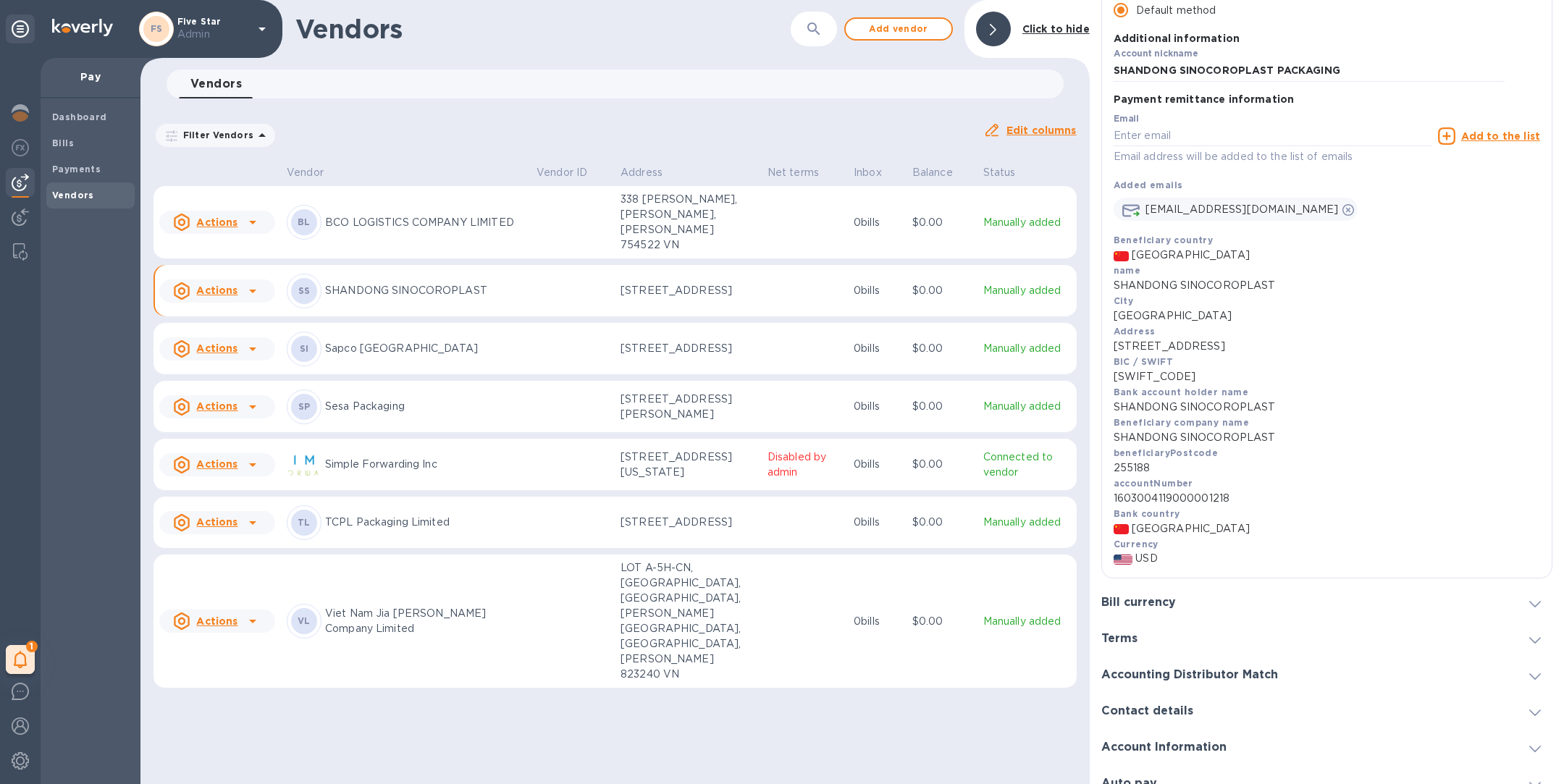
scroll to position [239, 0]
